Goal: Information Seeking & Learning: Learn about a topic

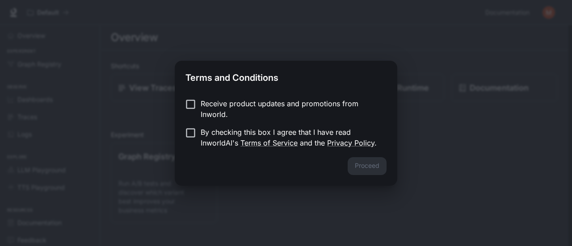
drag, startPoint x: 409, startPoint y: 108, endPoint x: 257, endPoint y: 136, distance: 154.7
click at [257, 136] on div "Terms and Conditions Receive product updates and promotions from Inworld. By ch…" at bounding box center [286, 123] width 572 height 246
click at [257, 136] on p "By checking this box I agree that I have read InworldAI's Terms of Service and …" at bounding box center [289, 137] width 179 height 21
click at [363, 165] on button "Proceed" at bounding box center [366, 166] width 39 height 18
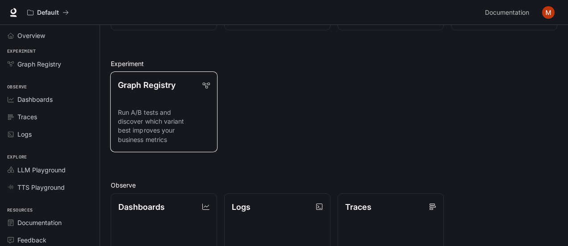
scroll to position [68, 0]
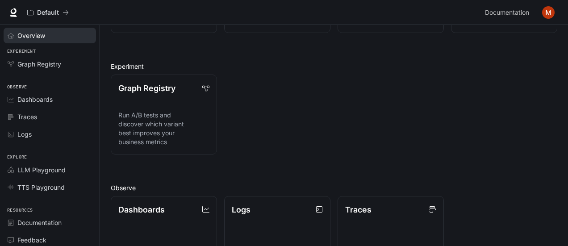
click at [73, 37] on div "Overview" at bounding box center [54, 35] width 75 height 9
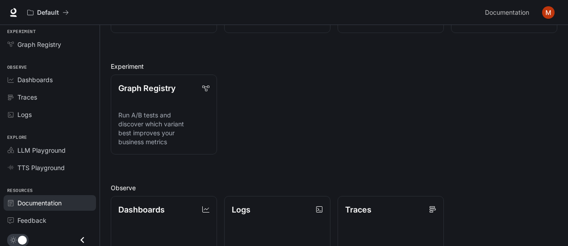
scroll to position [152, 0]
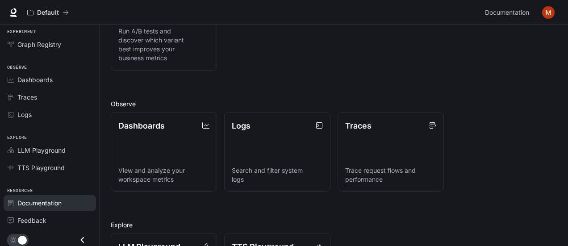
click at [64, 203] on div "Documentation" at bounding box center [54, 202] width 75 height 9
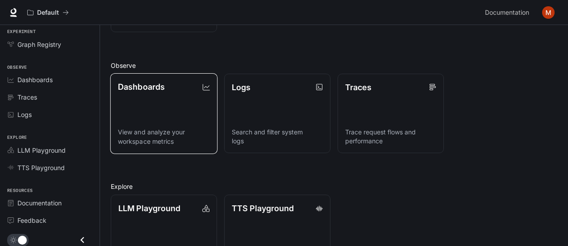
scroll to position [229, 0]
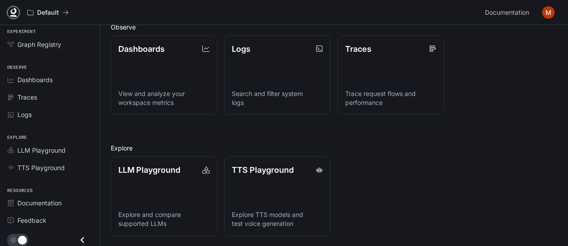
click at [18, 9] on link at bounding box center [13, 12] width 13 height 13
